Goal: Task Accomplishment & Management: Use online tool/utility

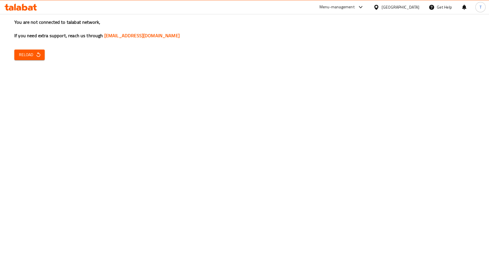
drag, startPoint x: 0, startPoint y: 0, endPoint x: 326, endPoint y: 9, distance: 326.4
click at [326, 9] on div "Menu-management" at bounding box center [336, 7] width 35 height 7
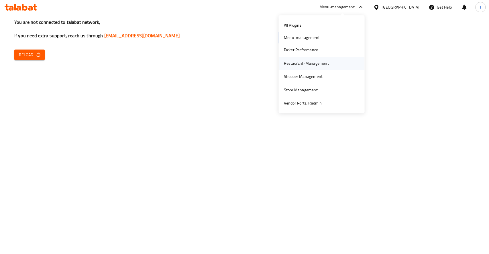
click at [296, 64] on div "Restaurant-Management" at bounding box center [306, 63] width 45 height 6
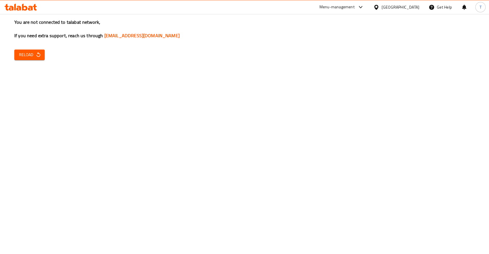
click at [354, 6] on div "Menu-management" at bounding box center [336, 7] width 35 height 7
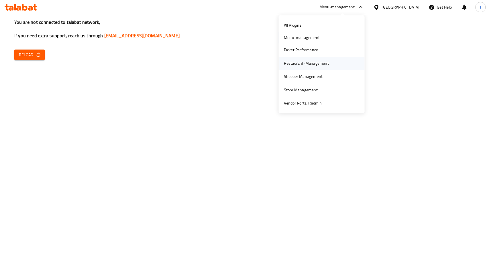
click at [290, 63] on div "Restaurant-Management" at bounding box center [306, 63] width 45 height 6
